Goal: Task Accomplishment & Management: Complete application form

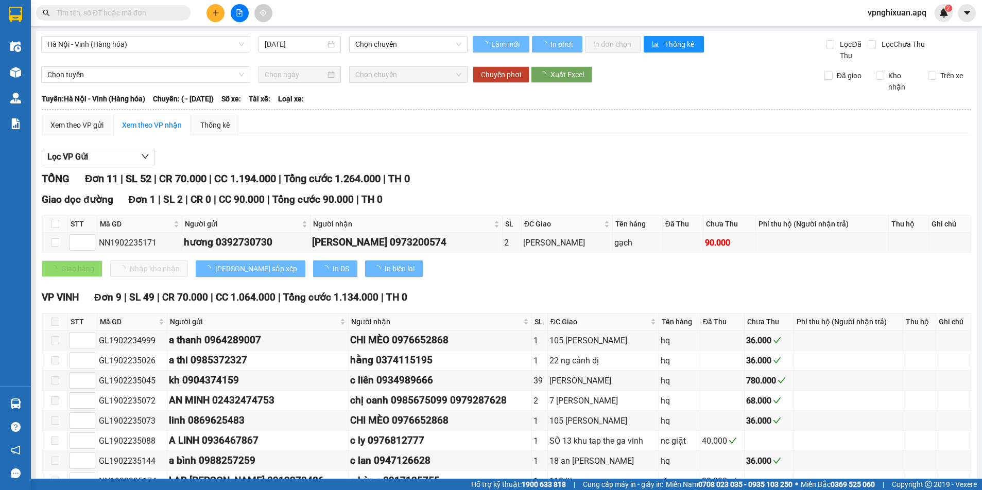
type input "[DATE]"
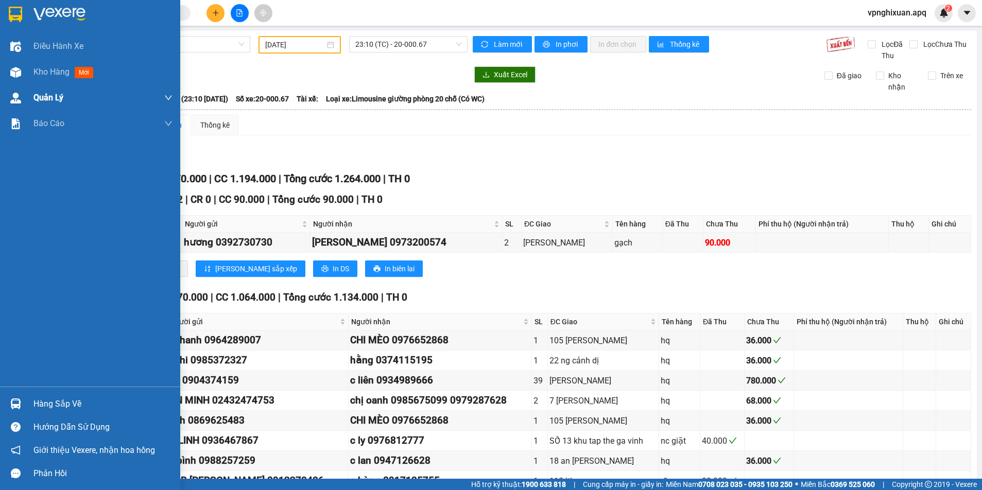
drag, startPoint x: 43, startPoint y: 69, endPoint x: 94, endPoint y: 89, distance: 54.1
click at [44, 70] on span "Kho hàng" at bounding box center [51, 72] width 36 height 10
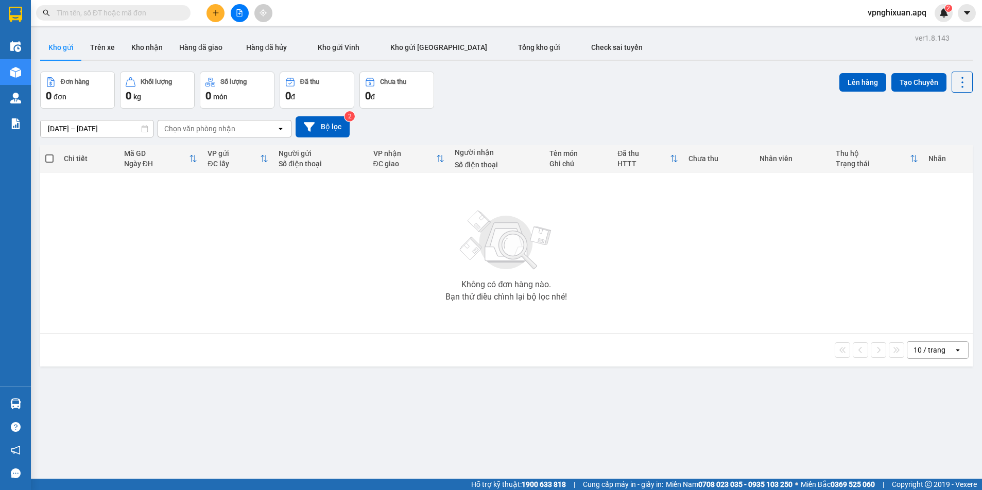
drag, startPoint x: 148, startPoint y: 48, endPoint x: 146, endPoint y: 60, distance: 11.4
click at [148, 51] on button "Kho nhận" at bounding box center [147, 47] width 48 height 25
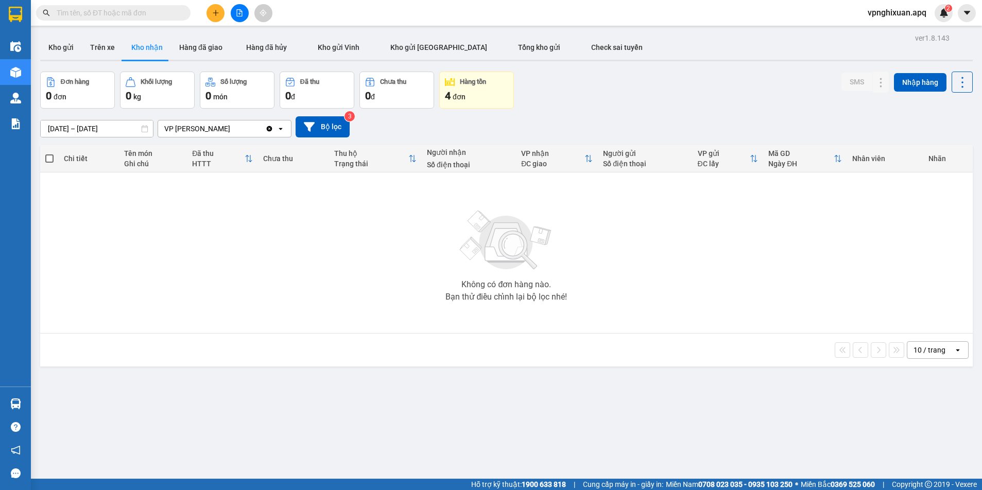
drag, startPoint x: 465, startPoint y: 94, endPoint x: 459, endPoint y: 108, distance: 14.7
click at [464, 98] on span "đơn" at bounding box center [459, 97] width 13 height 8
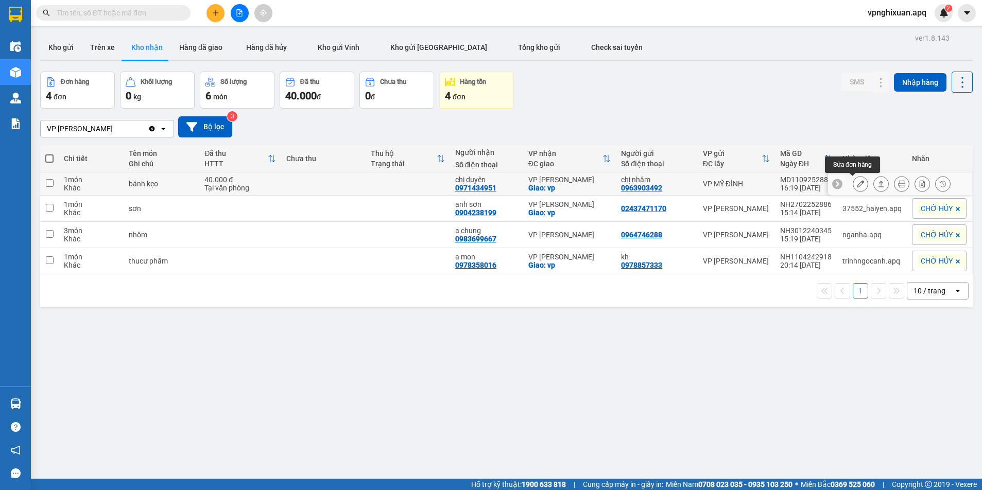
drag, startPoint x: 855, startPoint y: 180, endPoint x: 850, endPoint y: 184, distance: 6.6
click at [853, 182] on button at bounding box center [860, 184] width 14 height 18
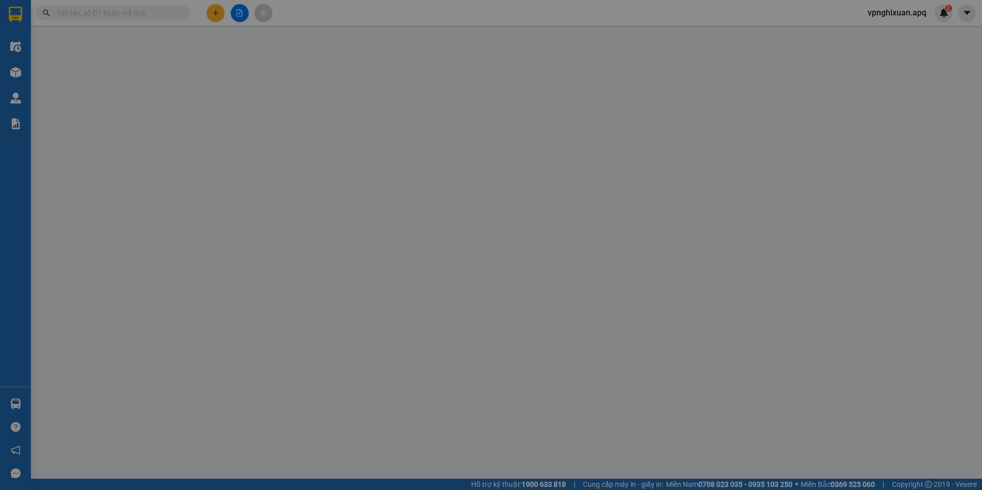
type input "0963903492"
type input "chị nhâm"
type input "0971434951"
type input "chị duyên"
checkbox input "true"
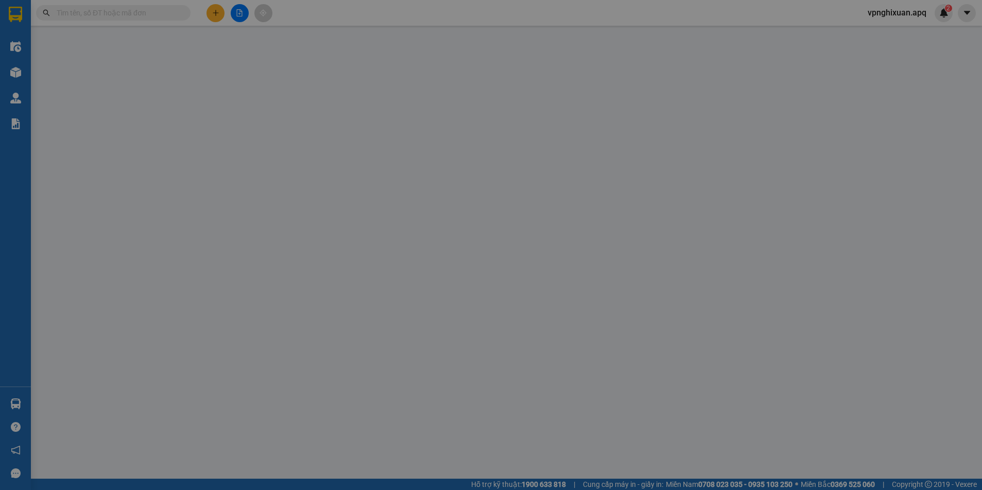
type input "vp"
type input "40.000"
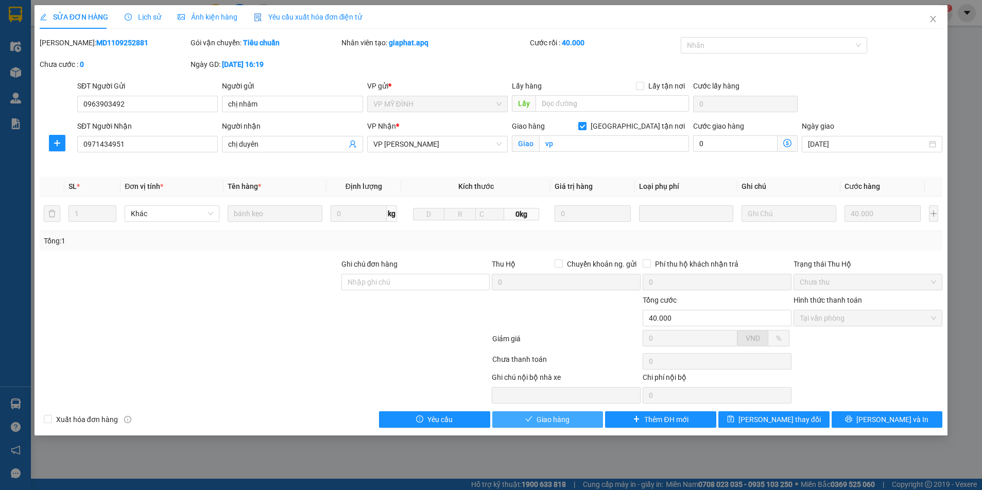
click at [538, 418] on span "Giao hàng" at bounding box center [552, 419] width 33 height 11
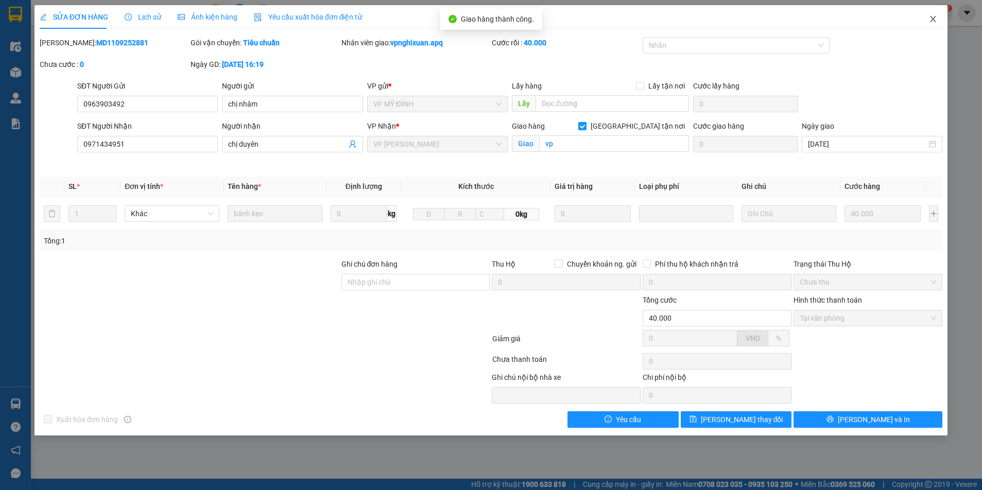
click at [937, 16] on icon "close" at bounding box center [933, 19] width 8 height 8
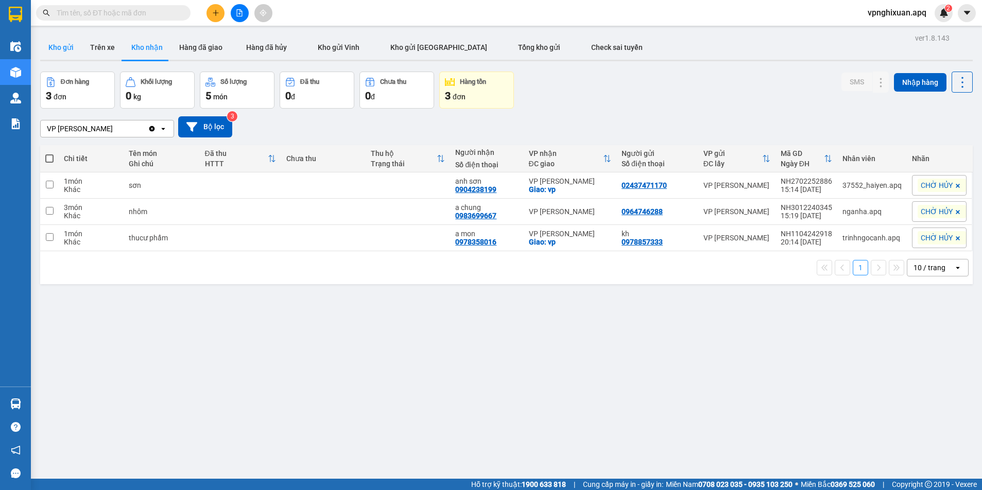
click at [62, 51] on button "Kho gửi" at bounding box center [61, 47] width 42 height 25
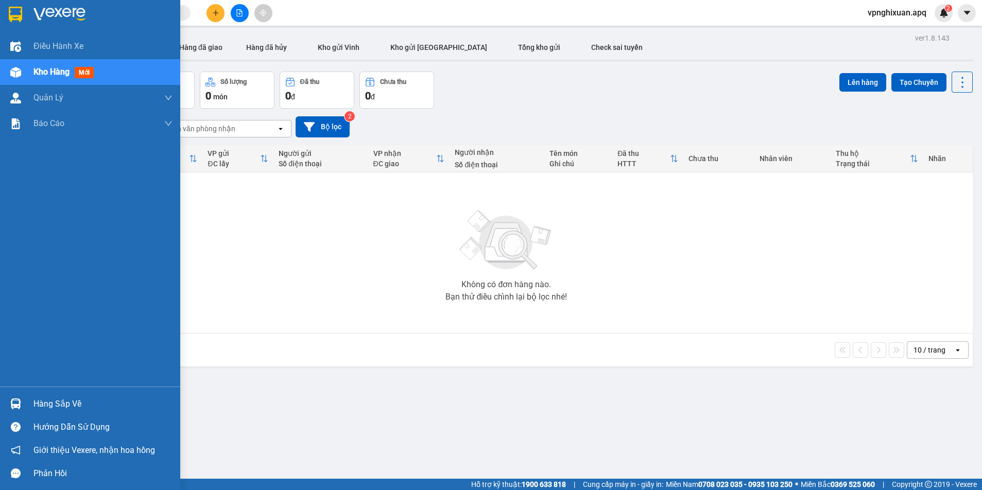
click at [46, 406] on div "Hàng sắp về" at bounding box center [102, 403] width 139 height 15
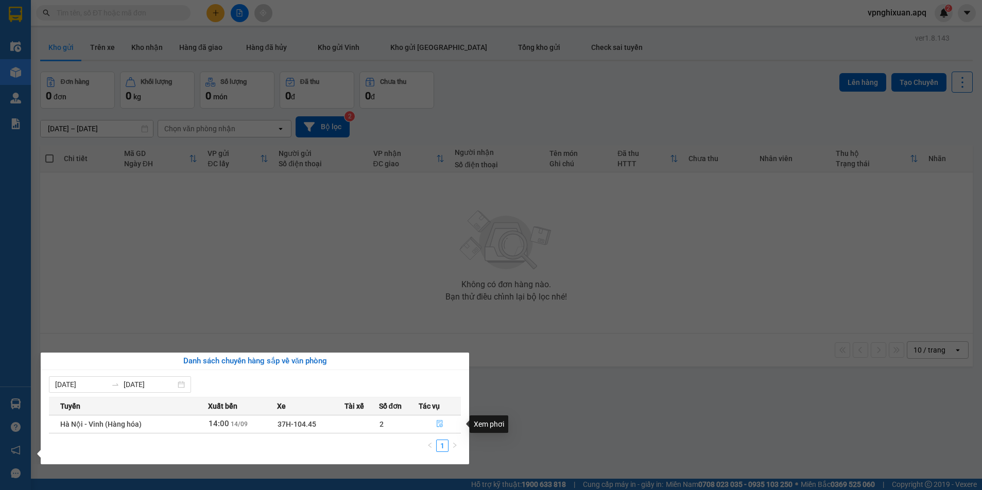
click at [442, 420] on icon "file-done" at bounding box center [439, 423] width 7 height 7
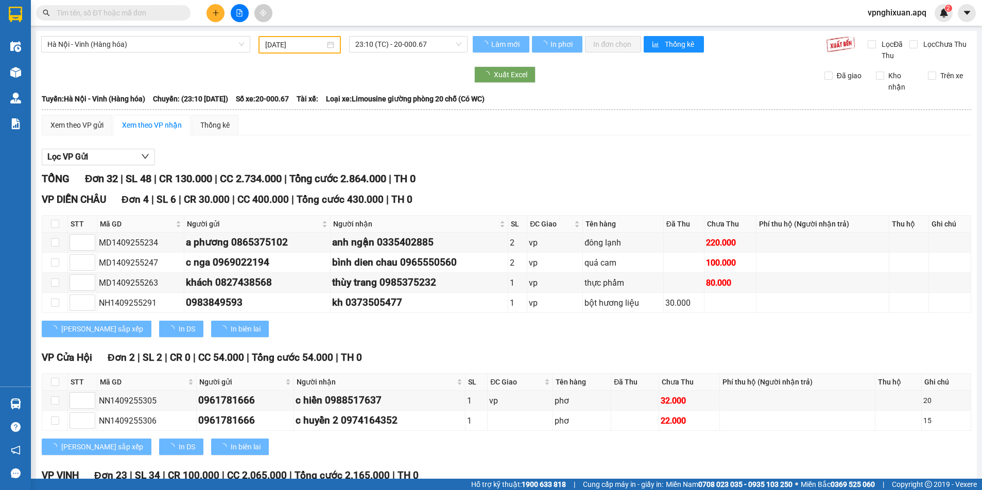
type input "[DATE]"
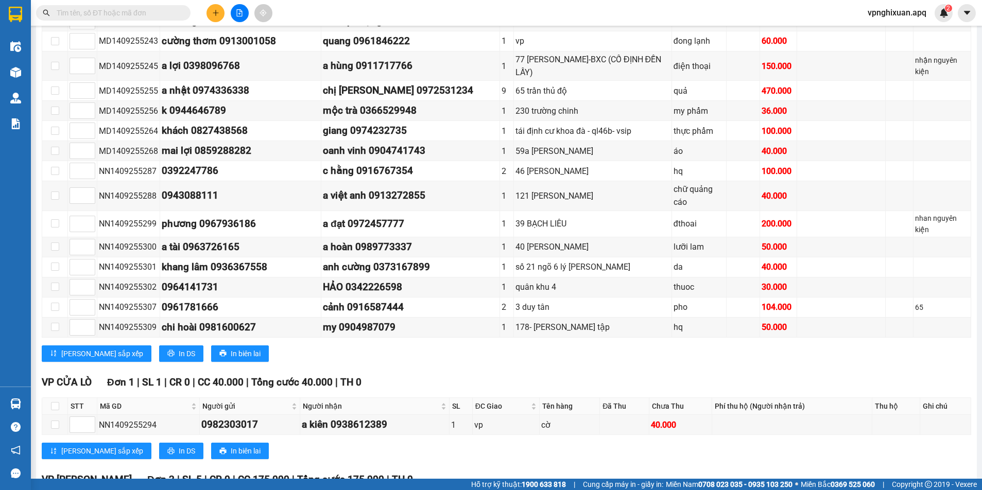
scroll to position [760, 0]
